Goal: Transaction & Acquisition: Purchase product/service

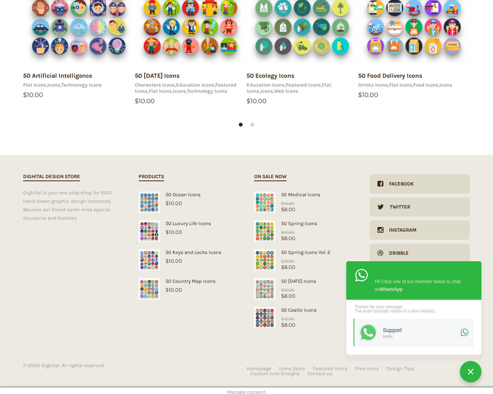
scroll to position [163, 0]
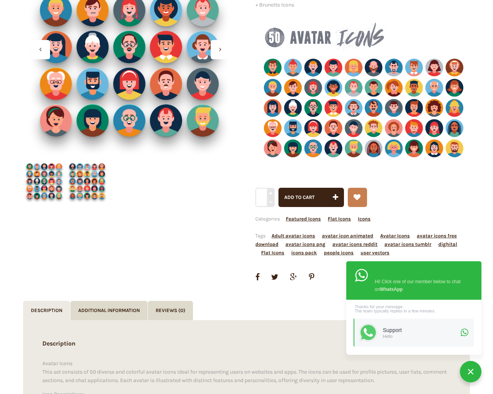
click at [278, 188] on button "Add to cart" at bounding box center [310, 197] width 65 height 19
type input "1"
type input "20"
checkbox input "false"
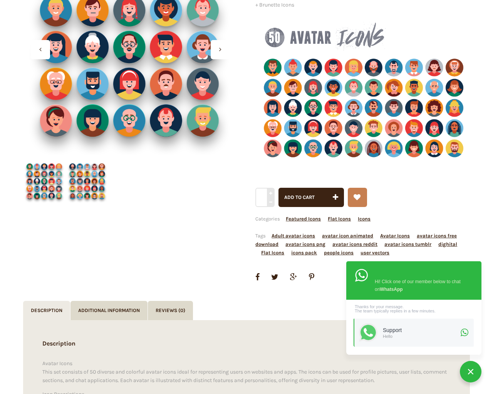
type input "dTjdNQKi"
type input "[EMAIL_ADDRESS][DOMAIN_NAME]"
checkbox input "false"
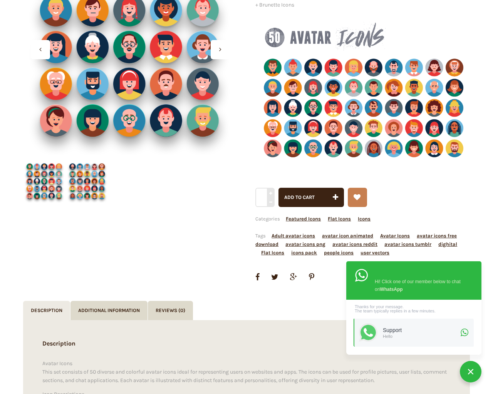
select select "dark"
